Goal: Task Accomplishment & Management: Complete application form

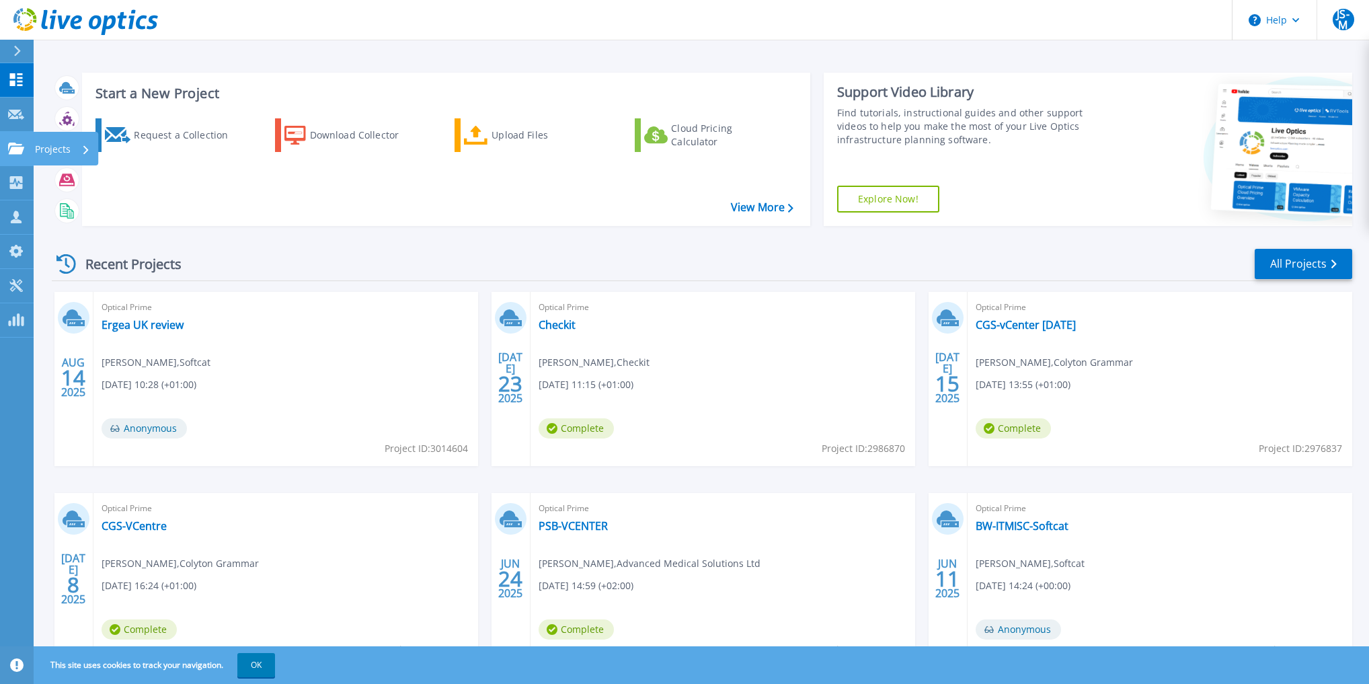
click at [20, 145] on icon at bounding box center [16, 148] width 16 height 11
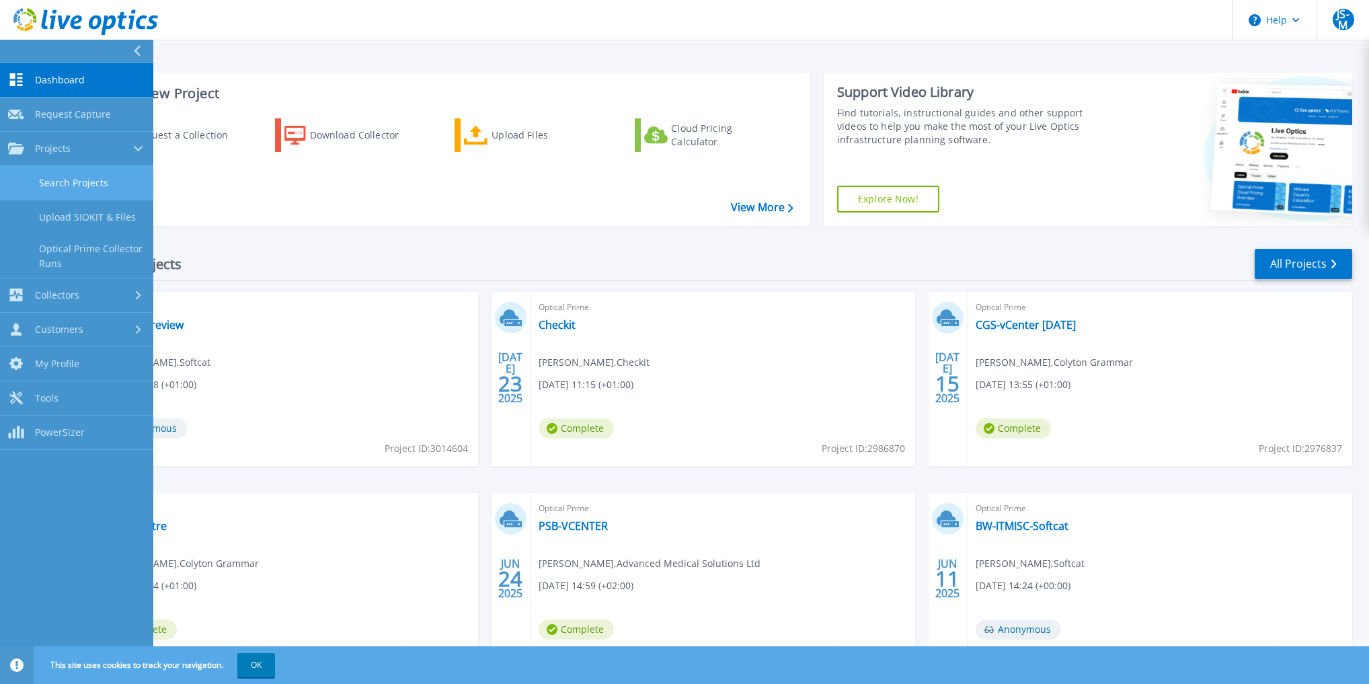
click at [71, 168] on link "Search Projects" at bounding box center [76, 183] width 153 height 34
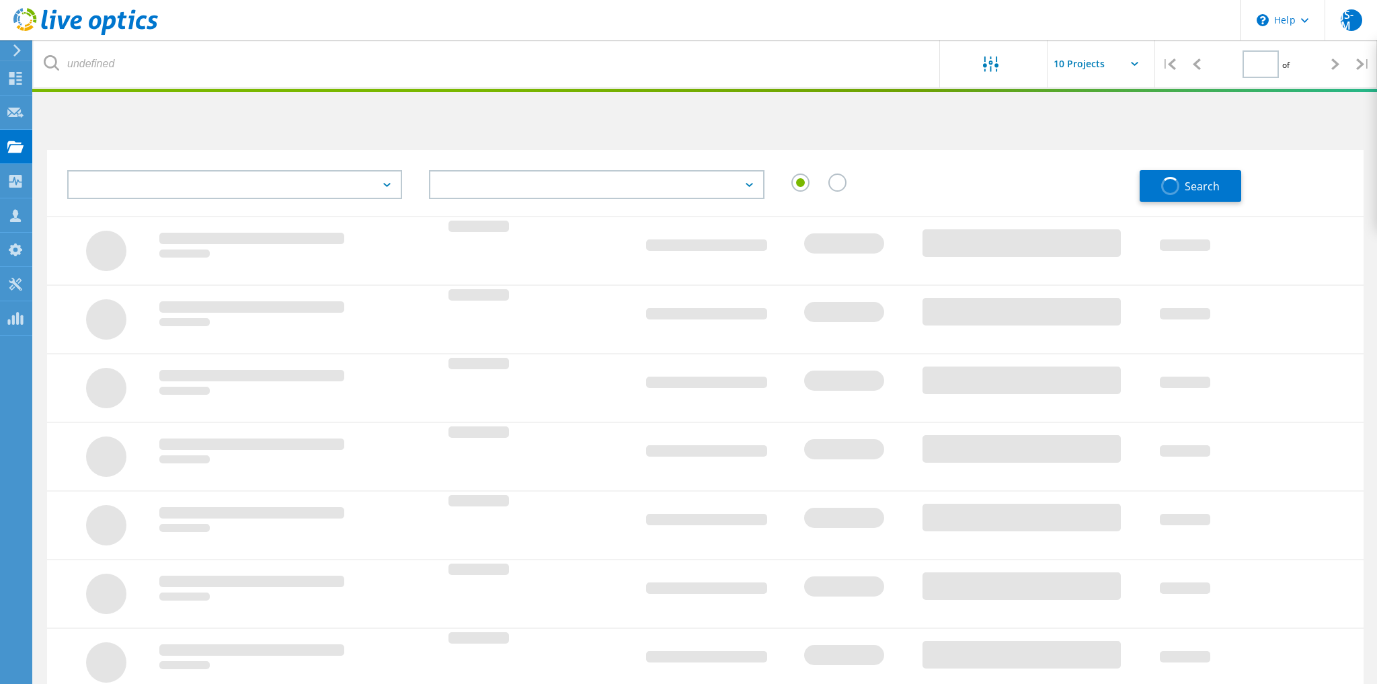
type input "1"
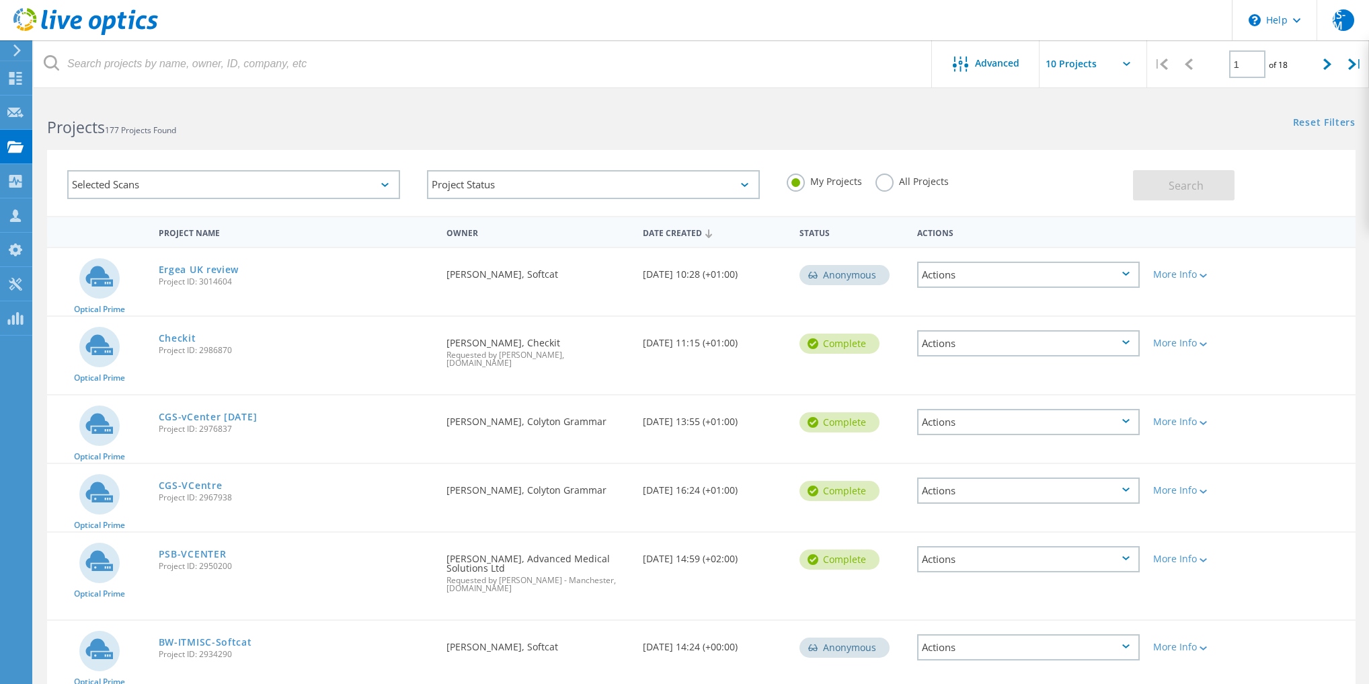
click at [882, 180] on label "All Projects" at bounding box center [911, 179] width 73 height 13
click at [0, 0] on input "All Projects" at bounding box center [0, 0] width 0 height 0
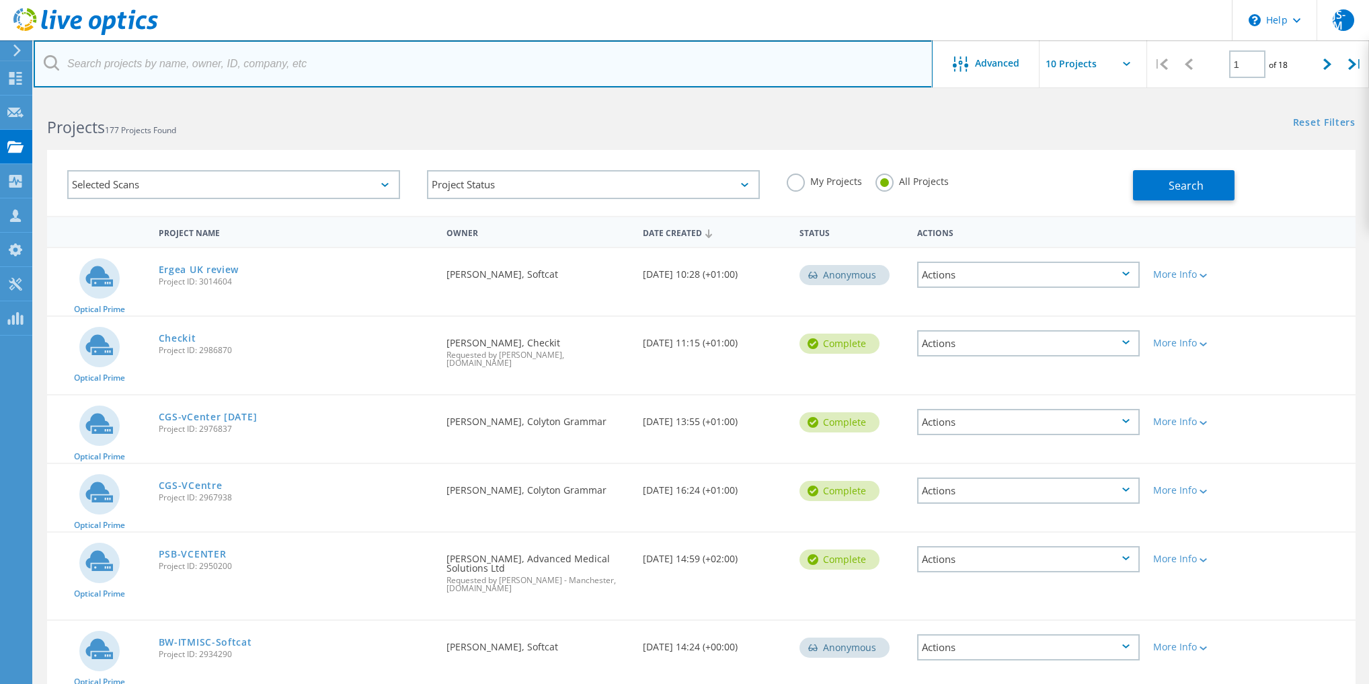
click at [340, 64] on input "text" at bounding box center [483, 63] width 899 height 47
click at [146, 75] on input "text" at bounding box center [483, 63] width 899 height 47
paste input "port-vale"
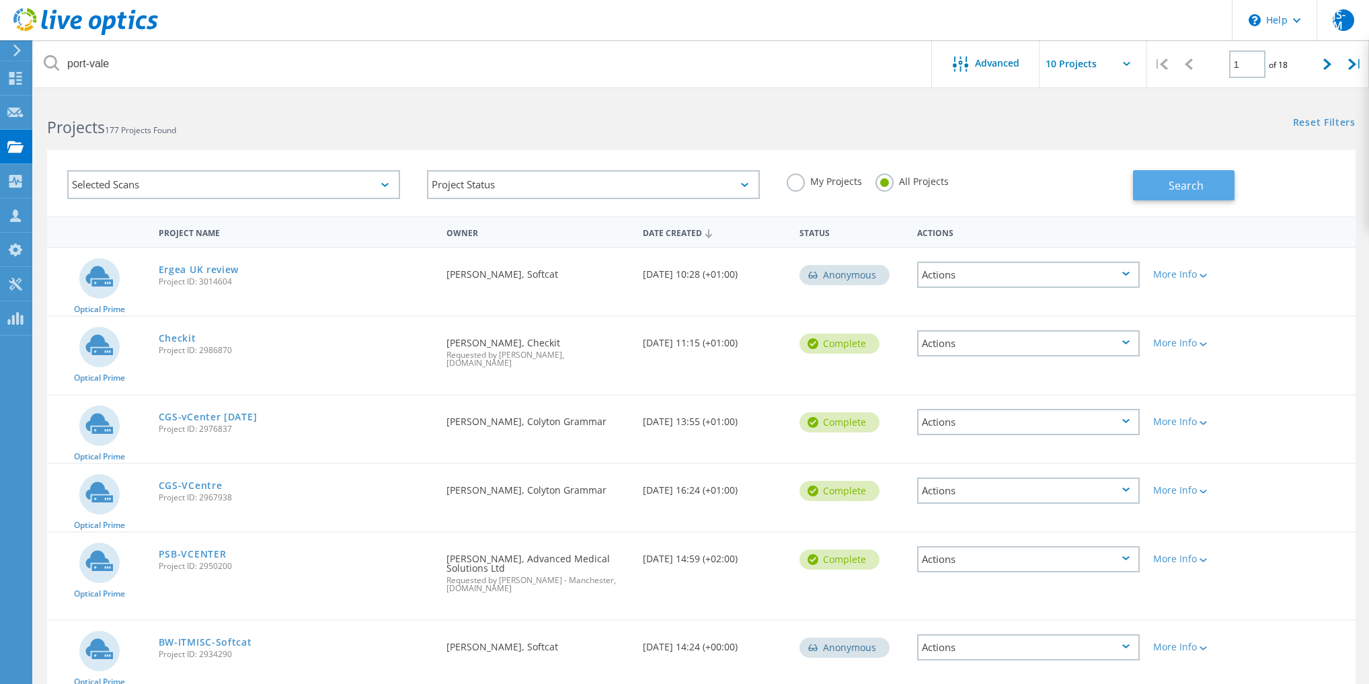
click at [1192, 189] on span "Search" at bounding box center [1186, 185] width 35 height 15
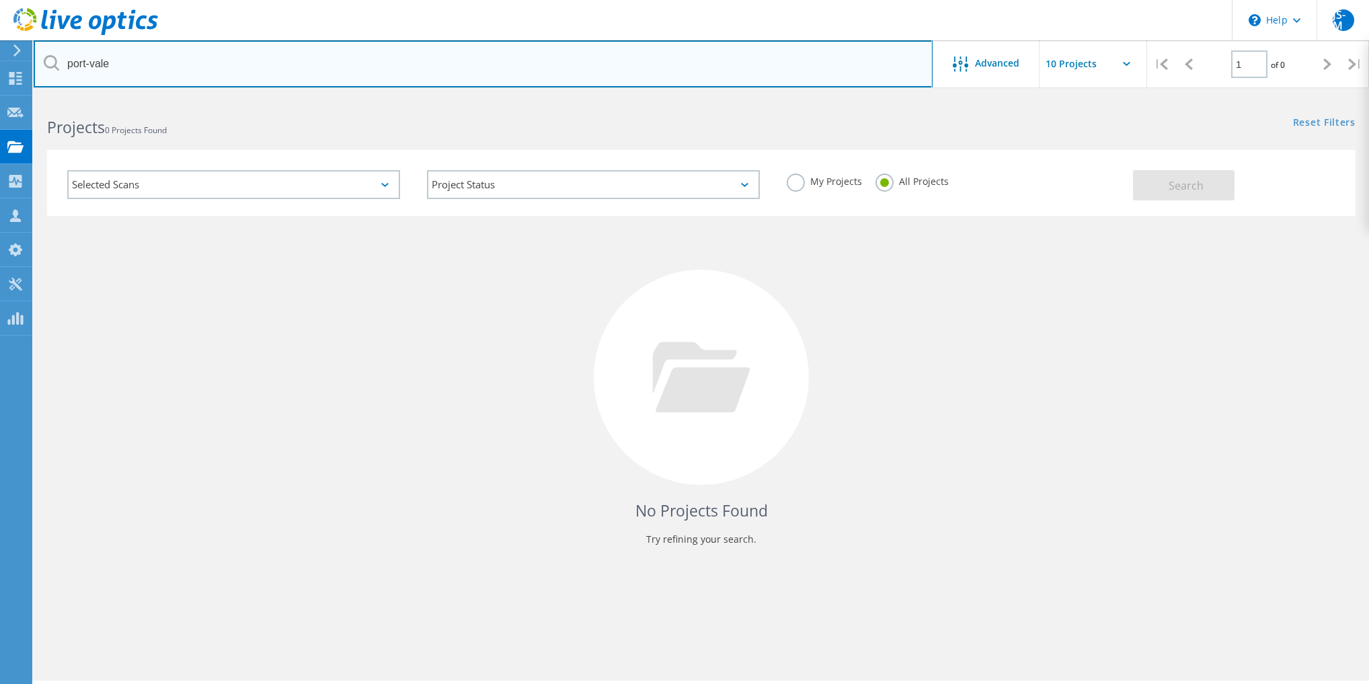
click at [89, 61] on input "port-vale" at bounding box center [483, 63] width 899 height 47
type input "[GEOGRAPHIC_DATA]"
drag, startPoint x: 328, startPoint y: 78, endPoint x: 19, endPoint y: 48, distance: 310.7
click at [19, 97] on div "\n Help Explore Helpful Articles Contact Support JS-M Partner Team Member [PERS…" at bounding box center [684, 408] width 1369 height 623
drag, startPoint x: 294, startPoint y: 78, endPoint x: 60, endPoint y: 55, distance: 235.1
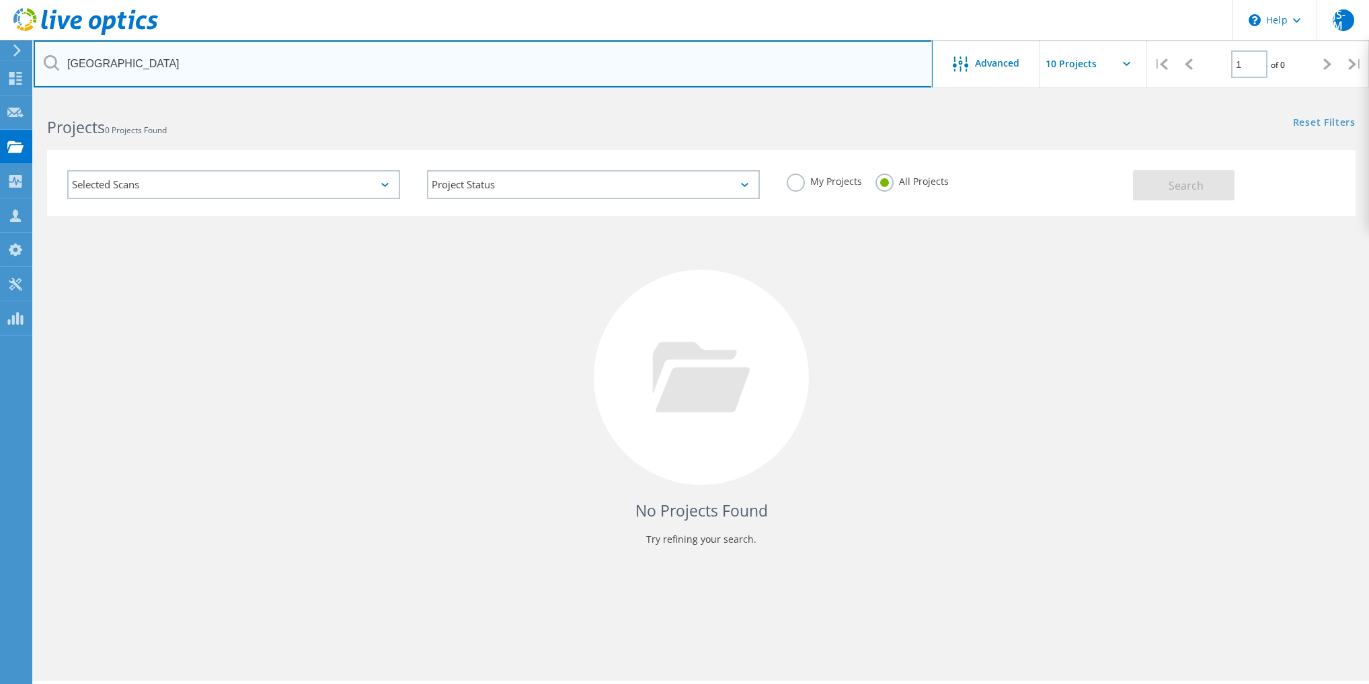
click at [61, 56] on input "[GEOGRAPHIC_DATA]" at bounding box center [483, 63] width 899 height 47
click at [184, 59] on input "text" at bounding box center [483, 63] width 899 height 47
paste input "[PERSON_NAME][EMAIL_ADDRESS][PERSON_NAME][DOMAIN_NAME]"
type input "[PERSON_NAME][EMAIL_ADDRESS][PERSON_NAME][DOMAIN_NAME]"
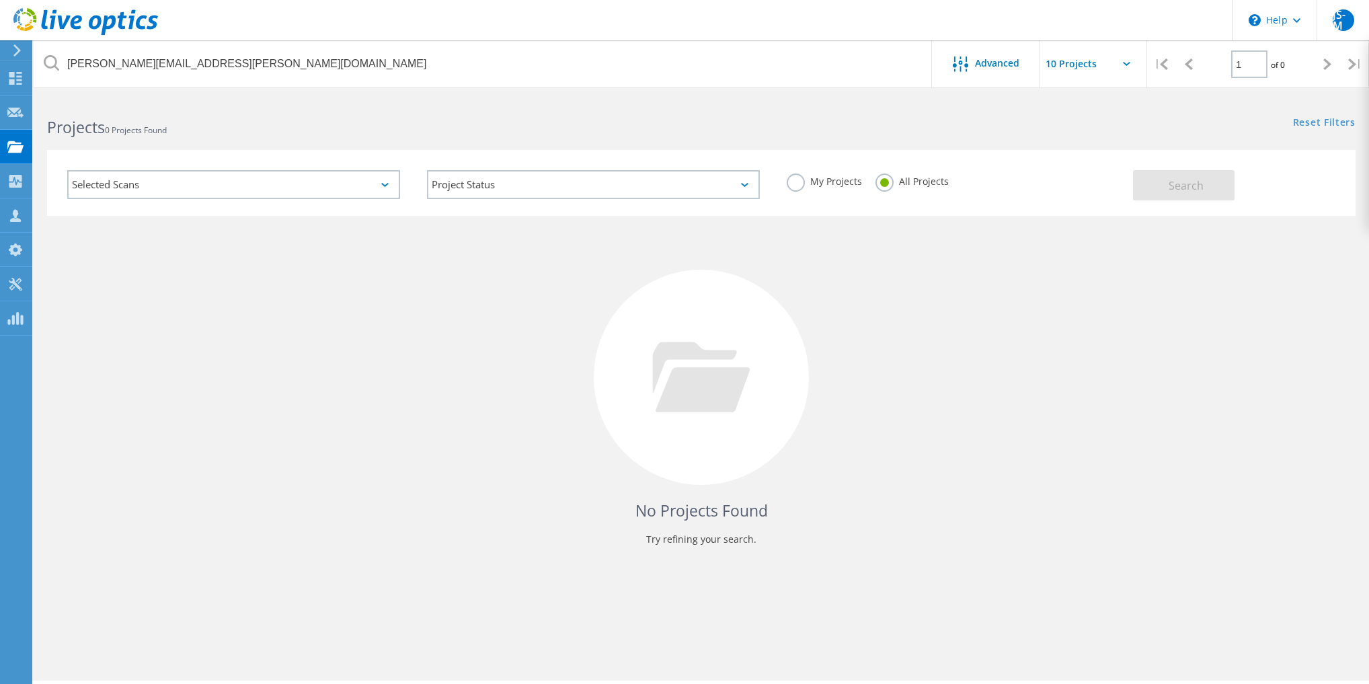
drag, startPoint x: 143, startPoint y: 312, endPoint x: 108, endPoint y: 281, distance: 46.2
click at [146, 311] on div "No Projects Found Try refining your search." at bounding box center [701, 390] width 1308 height 348
click at [9, 120] on div at bounding box center [15, 114] width 16 height 15
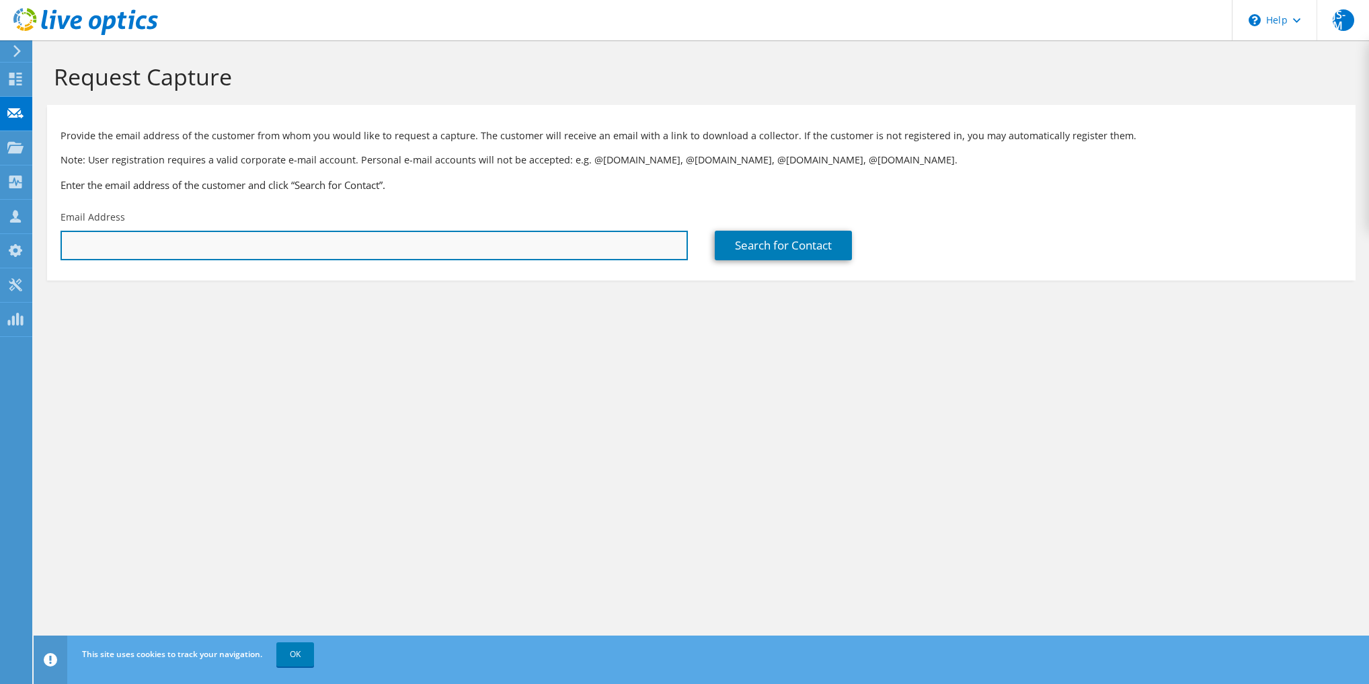
drag, startPoint x: 352, startPoint y: 248, endPoint x: 346, endPoint y: 249, distance: 6.8
click at [352, 248] on input "text" at bounding box center [374, 246] width 627 height 30
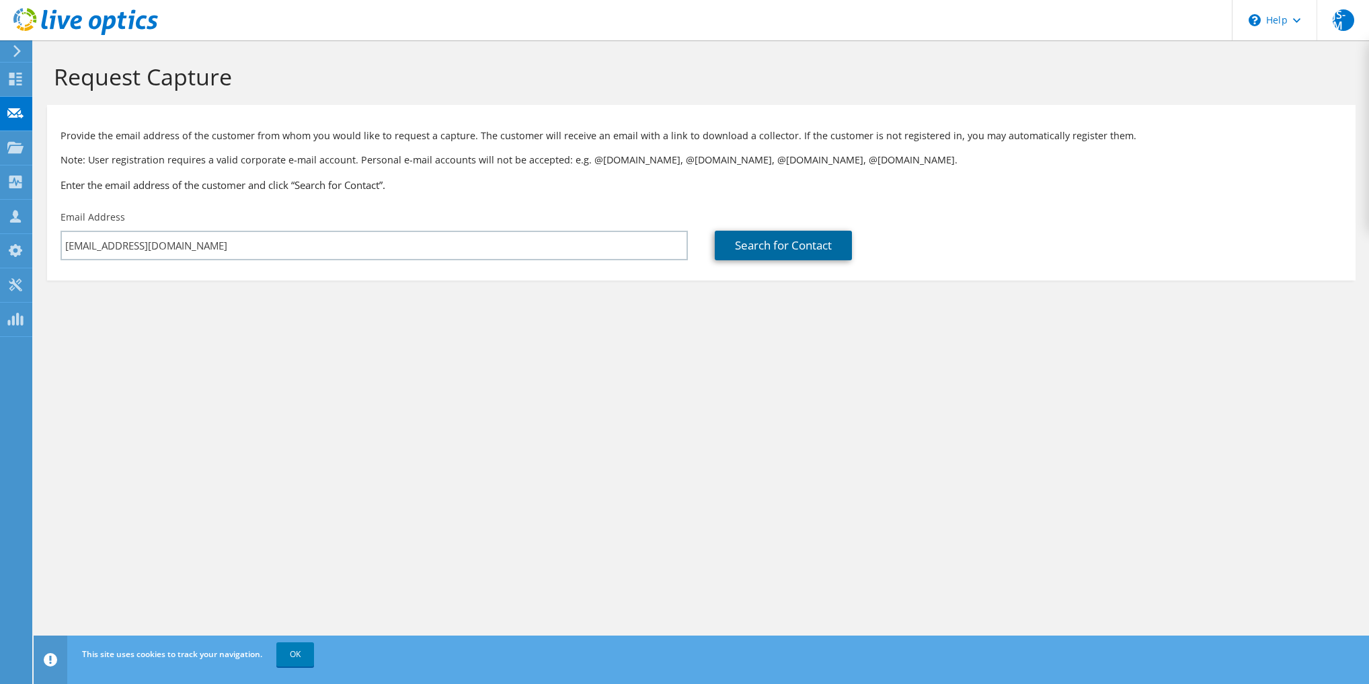
click at [852, 249] on link "Search for Contact" at bounding box center [783, 246] width 137 height 30
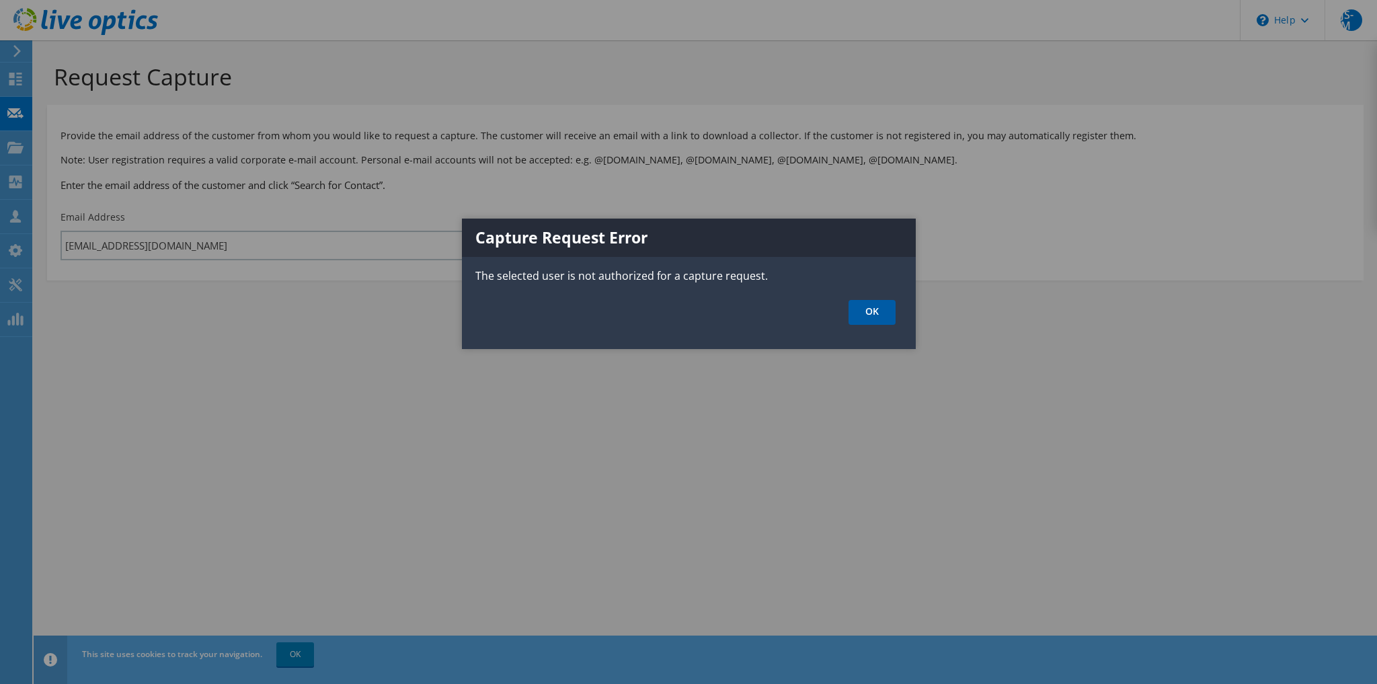
click at [890, 315] on link "OK" at bounding box center [872, 312] width 47 height 25
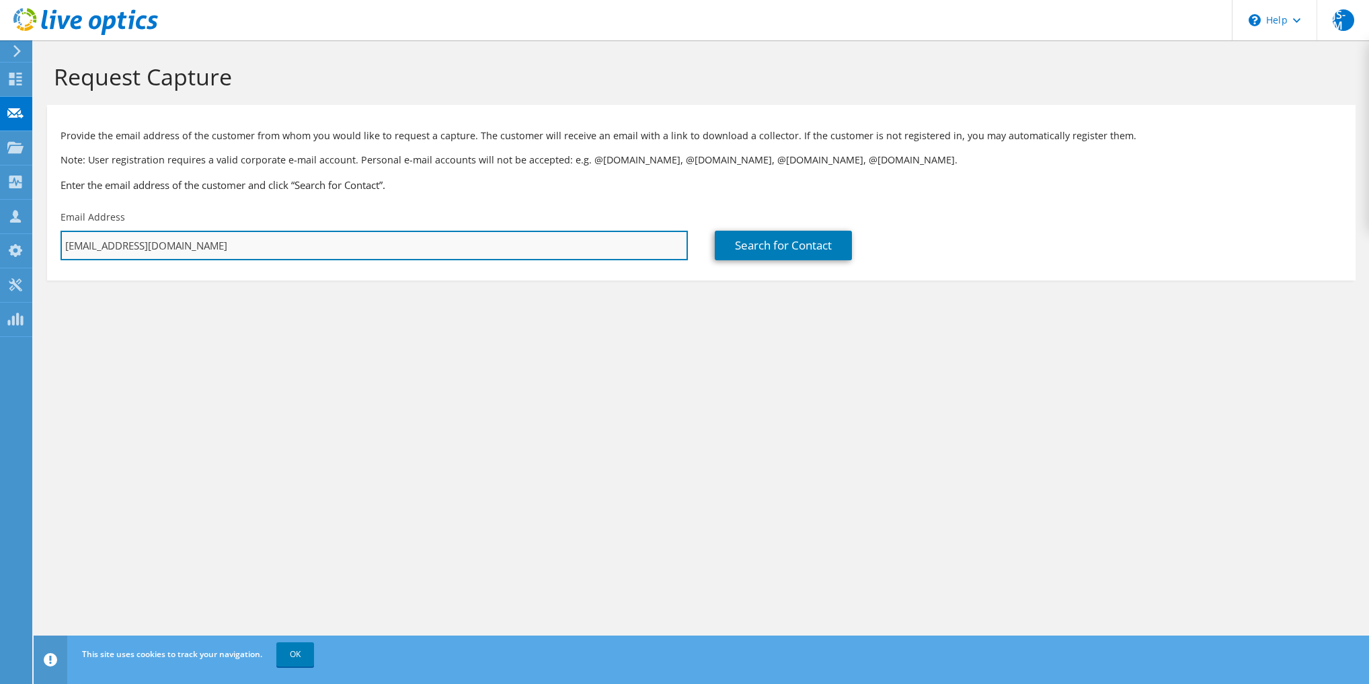
click at [352, 245] on input "[EMAIL_ADDRESS][DOMAIN_NAME]" at bounding box center [374, 246] width 627 height 30
paste input "[PERSON_NAME][EMAIL_ADDRESS][PERSON_NAME][DOMAIN_NAME]"
type input "[PERSON_NAME][EMAIL_ADDRESS][PERSON_NAME][DOMAIN_NAME]"
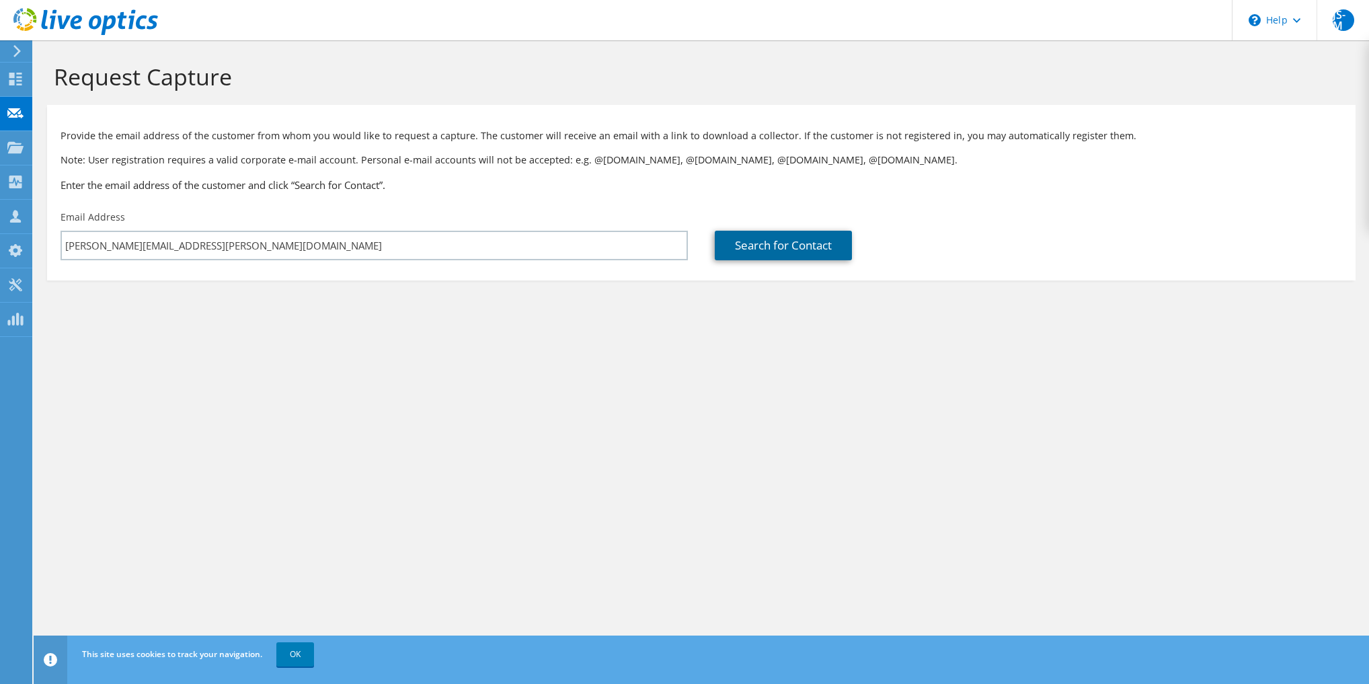
click at [754, 244] on link "Search for Contact" at bounding box center [783, 246] width 137 height 30
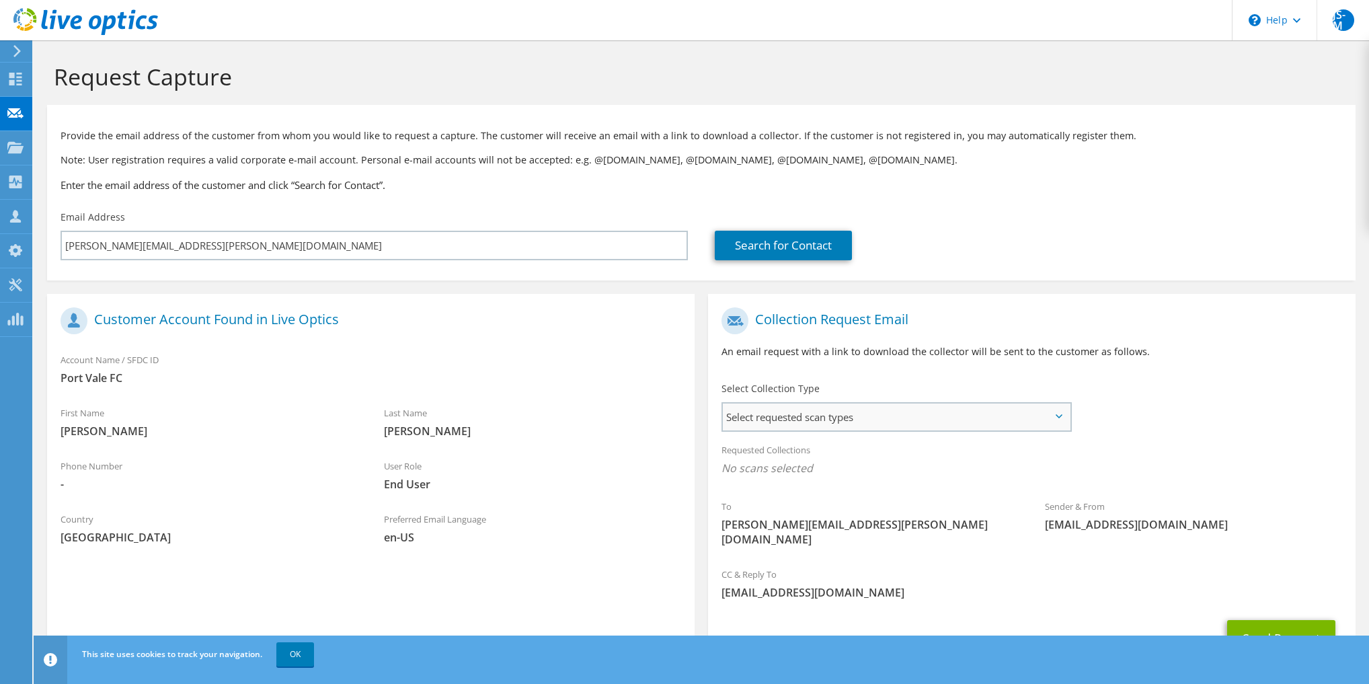
click at [874, 424] on span "Select requested scan types" at bounding box center [896, 416] width 347 height 27
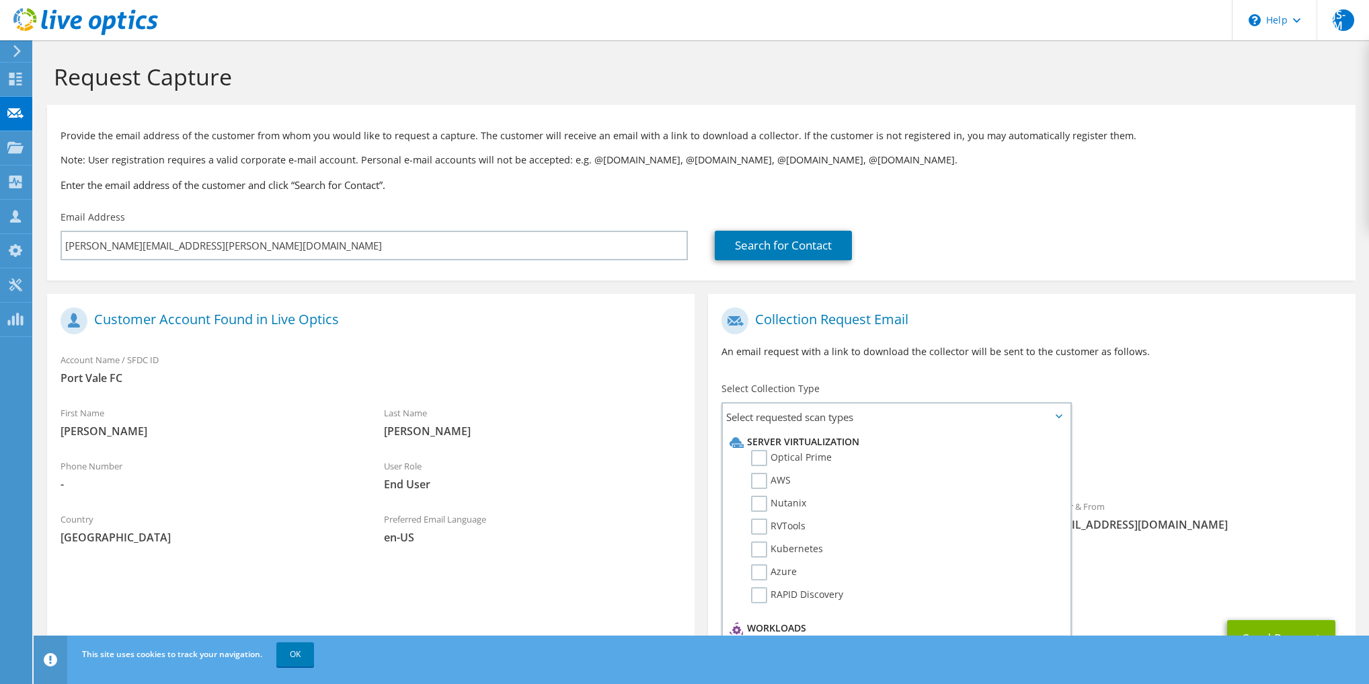
click at [1023, 329] on h1 "Collection Request Email" at bounding box center [1028, 320] width 614 height 27
